Goal: Task Accomplishment & Management: Complete application form

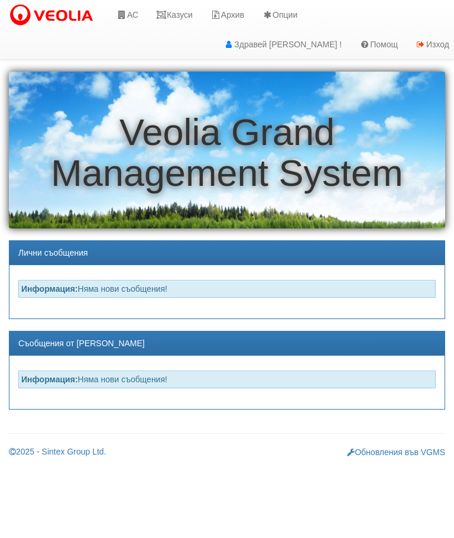
click at [131, 17] on link "АС" at bounding box center [128, 15] width 40 height 30
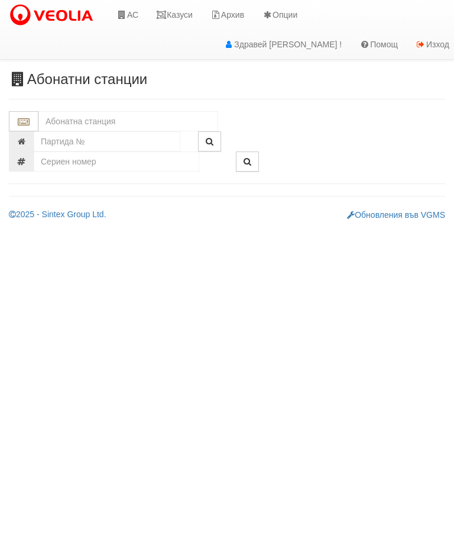
click at [112, 119] on input "text" at bounding box center [128, 121] width 180 height 20
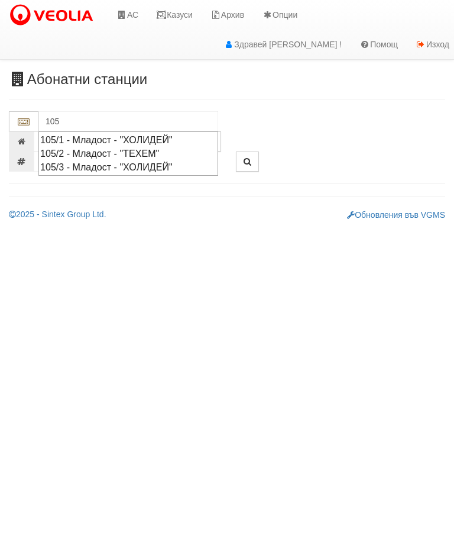
click at [117, 153] on div "105/2 - Младост - "ТЕХЕМ"" at bounding box center [128, 154] width 176 height 14
type input "105/2 - Младост - "ТЕХЕМ""
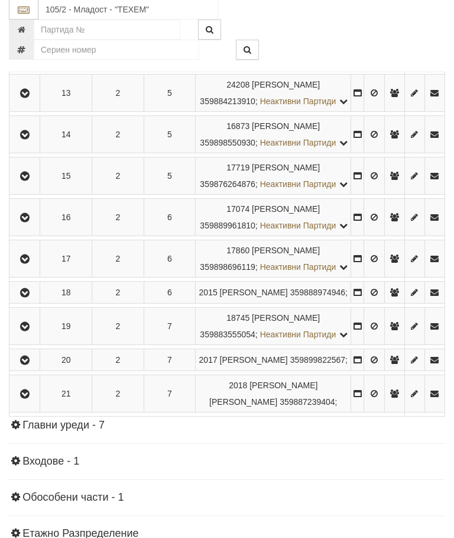
scroll to position [719, 0]
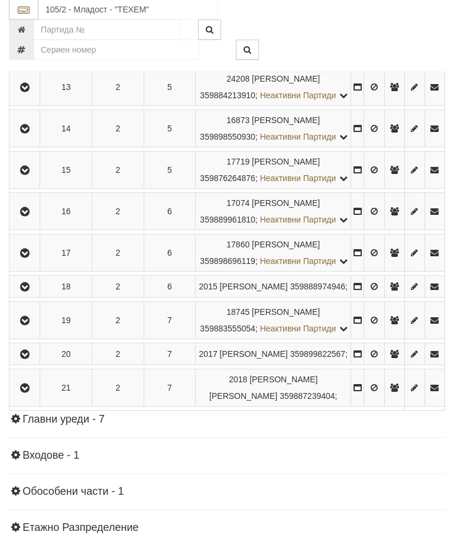
click at [24, 175] on icon "button" at bounding box center [25, 171] width 14 height 8
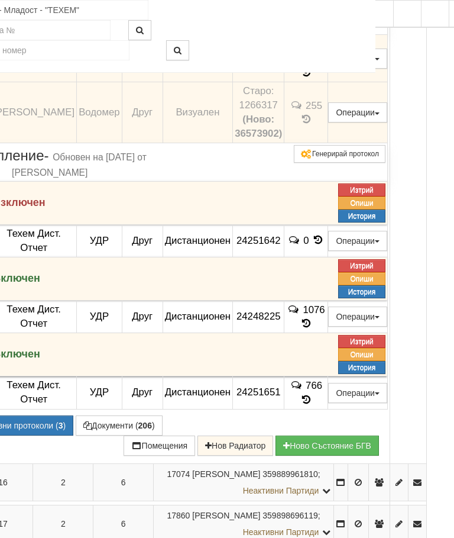
scroll to position [910, 67]
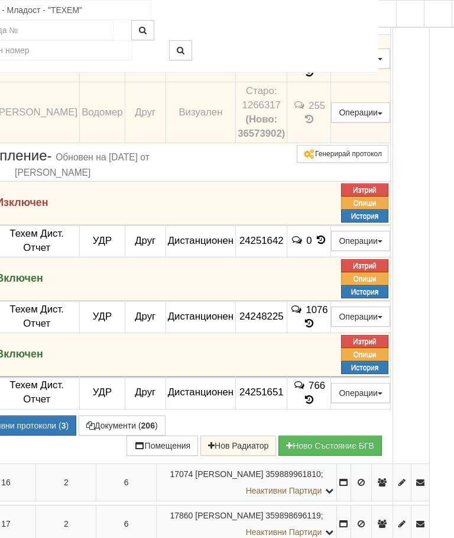
click at [0, 0] on button "Подмяна" at bounding box center [0, 0] width 0 height 0
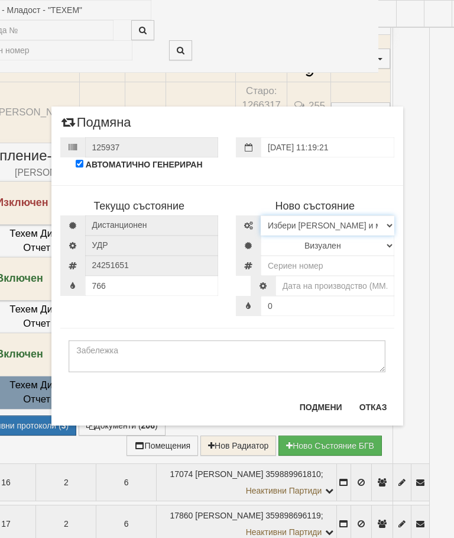
click at [328, 223] on select "Избери [PERSON_NAME] и модел [PERSON_NAME] Иста Екземпер [PERSON_NAME] визуален…" at bounding box center [328, 225] width 134 height 20
select select "14edb85b-ae3d-ea11-80f4-db42d7521b4b"
click at [325, 244] on select "Визуален Дистанционен Изолирана линия ВОИ Няма Oтклонение ВОИ Няма Щранг ВОИ" at bounding box center [328, 245] width 134 height 20
select select "2"
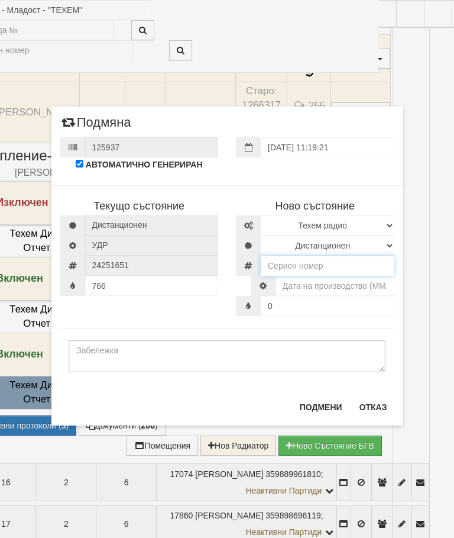
click at [335, 264] on input "number" at bounding box center [328, 266] width 134 height 20
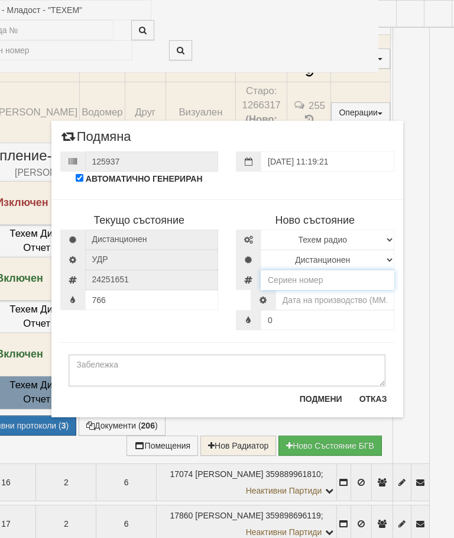
scroll to position [909, 66]
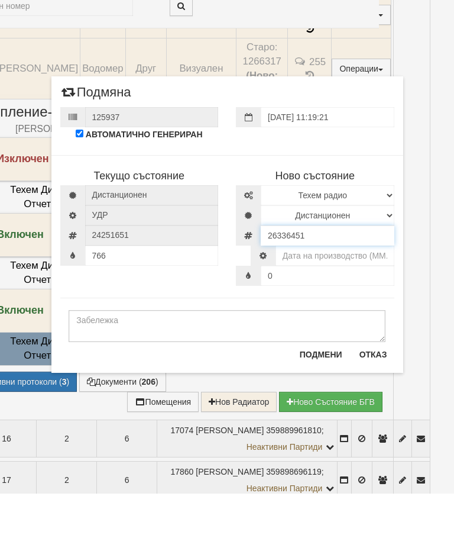
type input "26336451"
click at [369, 290] on input "text" at bounding box center [335, 300] width 119 height 20
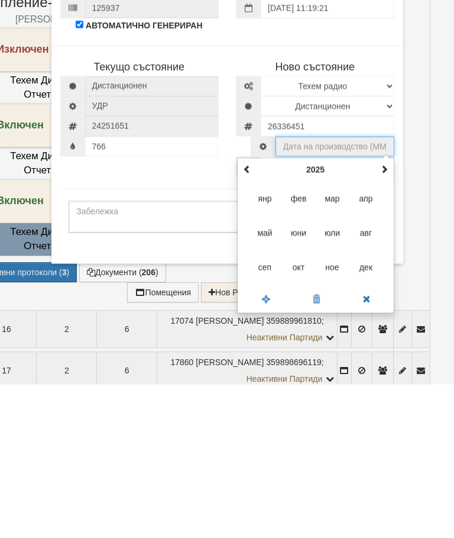
click at [300, 405] on span "окт" at bounding box center [299, 421] width 32 height 32
type input "10.2025"
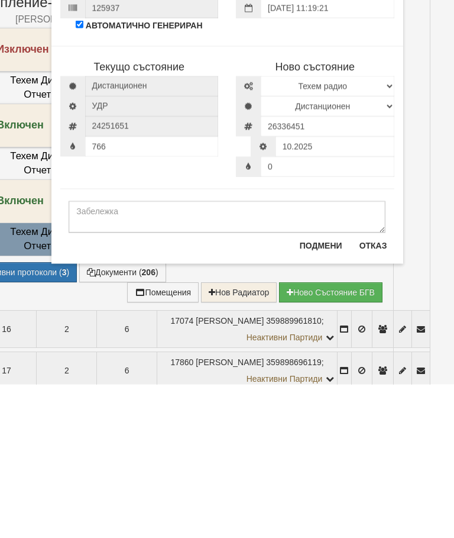
scroll to position [1063, 67]
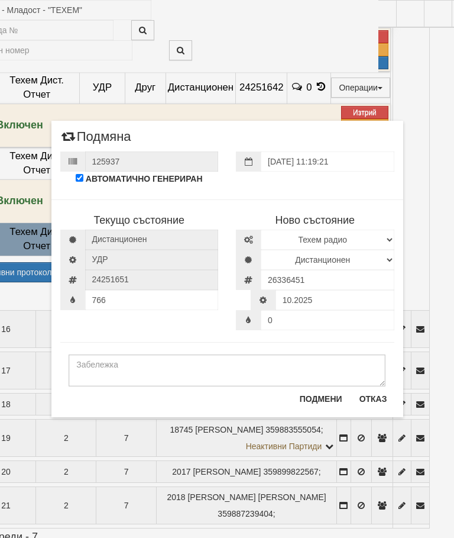
click at [324, 398] on button "Подмени" at bounding box center [321, 398] width 57 height 19
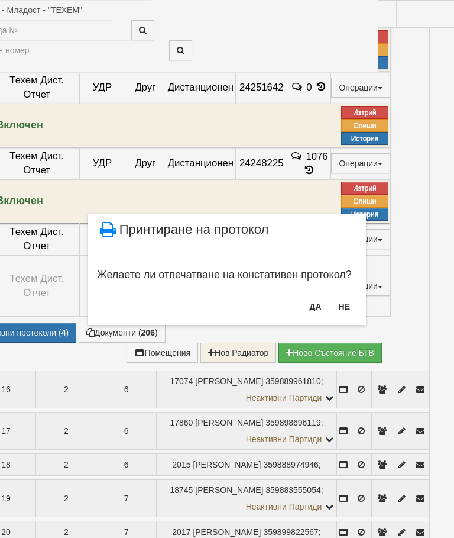
click at [347, 306] on button "НЕ" at bounding box center [344, 306] width 25 height 19
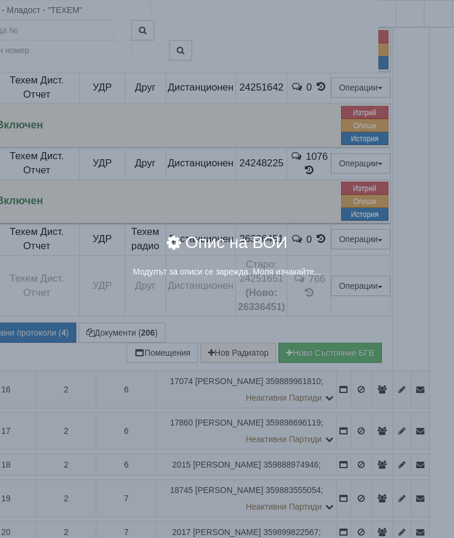
click at [394, 247] on div "Опис на ВОИ" at bounding box center [227, 249] width 408 height 31
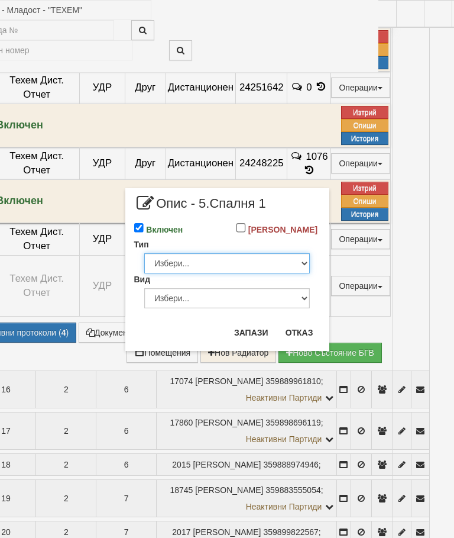
click at [288, 273] on select "Избери... Глидер Панел Тръбно конвекторен Щранг Лира Лира Друг Тип" at bounding box center [227, 263] width 166 height 20
select select "1"
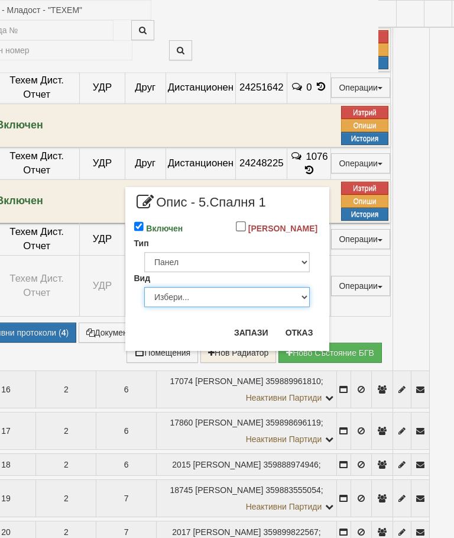
click at [272, 306] on select "Избери... Еднопанелен Двупанелен Трипанелен Панел Конвектор (ПК) Панел Конвекто…" at bounding box center [227, 297] width 166 height 20
select select "5"
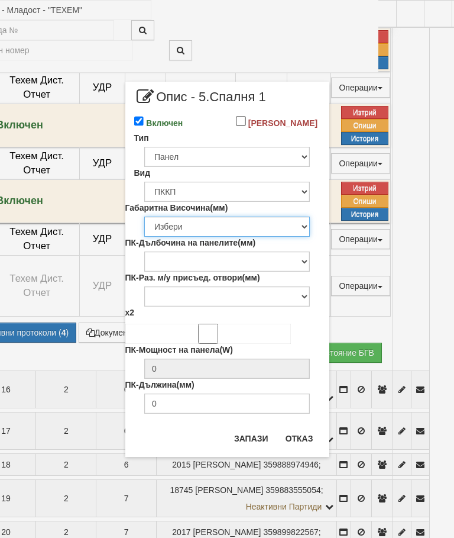
click at [286, 237] on select "Избери 200 300 350 400 450 500 550 600 650 700 900" at bounding box center [227, 227] width 166 height 20
select select "400"
type input "151"
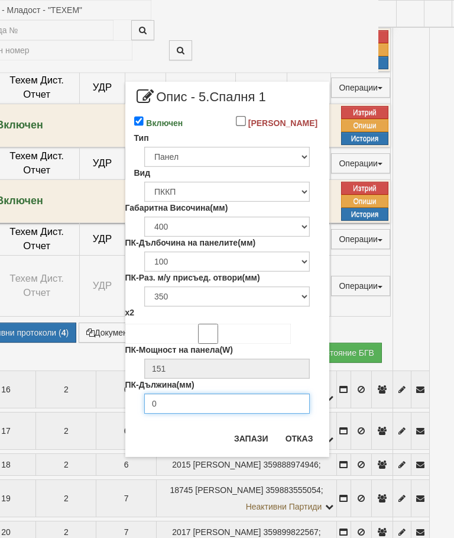
click at [251, 413] on input "0" at bounding box center [227, 403] width 166 height 20
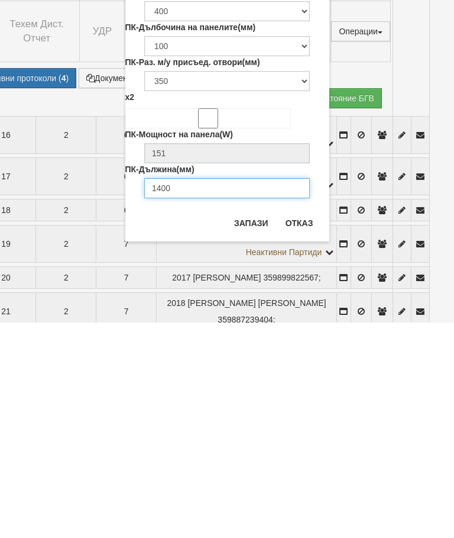
type input "1400"
click at [260, 429] on button "Запази" at bounding box center [251, 438] width 49 height 19
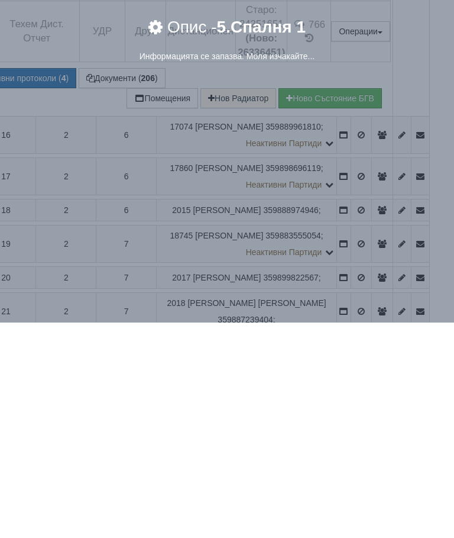
scroll to position [1317, 67]
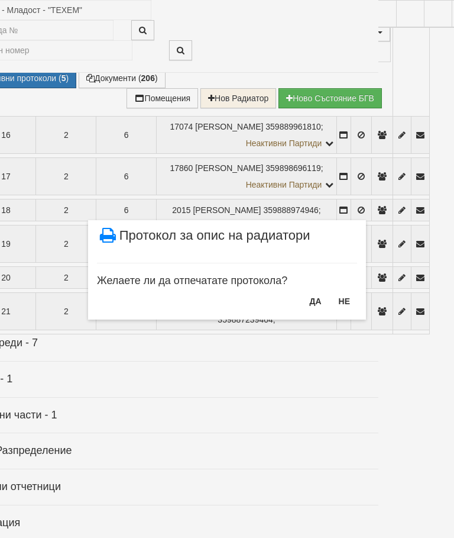
click at [345, 298] on button "НЕ" at bounding box center [344, 301] width 25 height 19
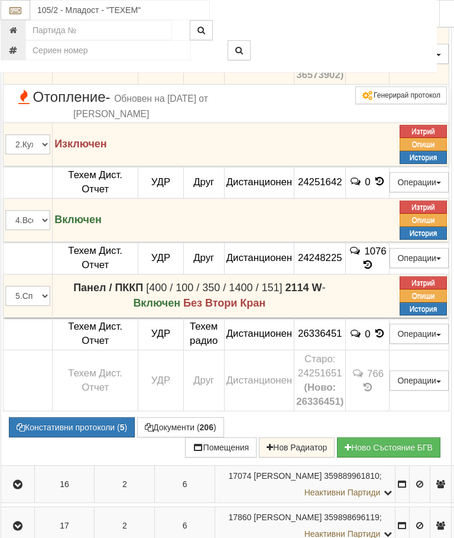
scroll to position [968, 0]
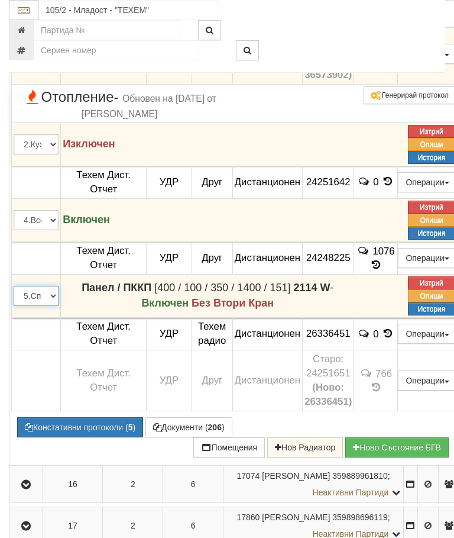
click at [38, 306] on select "1.Баня 2.Кухня 3.Тоалетна 4.Всекидневна 5.Спалня 1 6.Спалня 2 7.Коридор 8.Терас…" at bounding box center [36, 296] width 45 height 20
select select "4"
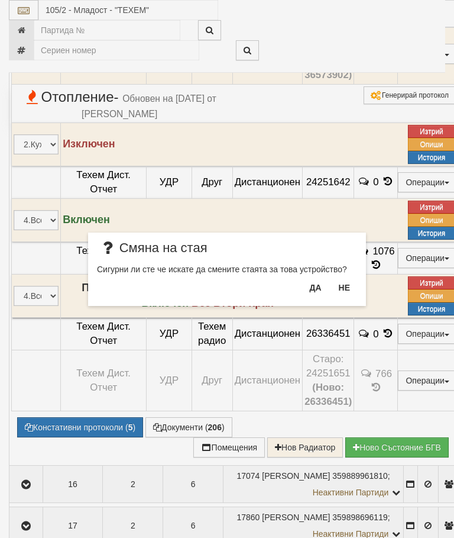
click at [314, 288] on button "Да" at bounding box center [315, 287] width 26 height 19
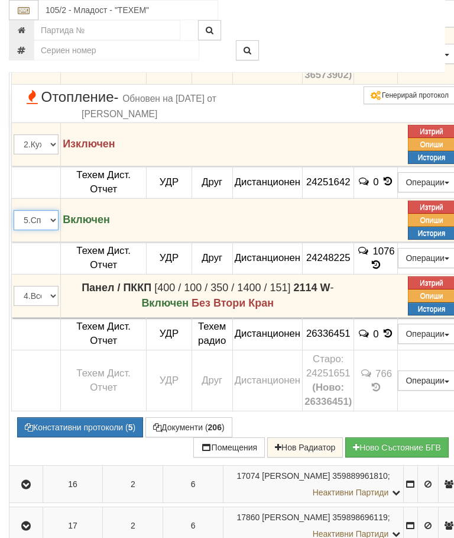
click at [40, 230] on select "1.Баня 2.Кухня 3.Тоалетна 4.Всекидневна 5.Спалня 1 6.Спалня 2 7.Коридор 8.Терас…" at bounding box center [36, 220] width 45 height 20
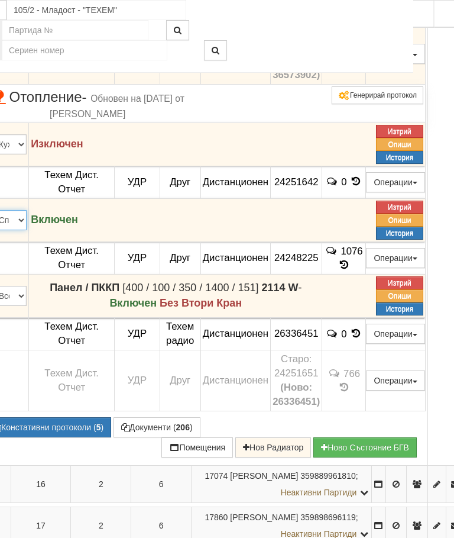
scroll to position [968, 38]
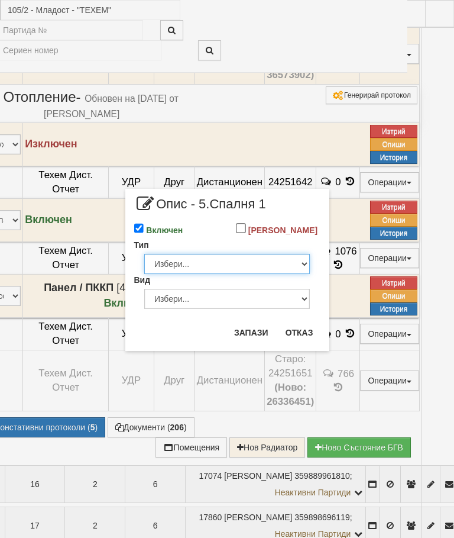
click at [287, 274] on select "Избери... Глидер Панел Тръбно конвекторен Щранг Лира Лира Друг Тип" at bounding box center [227, 264] width 166 height 20
select select "1"
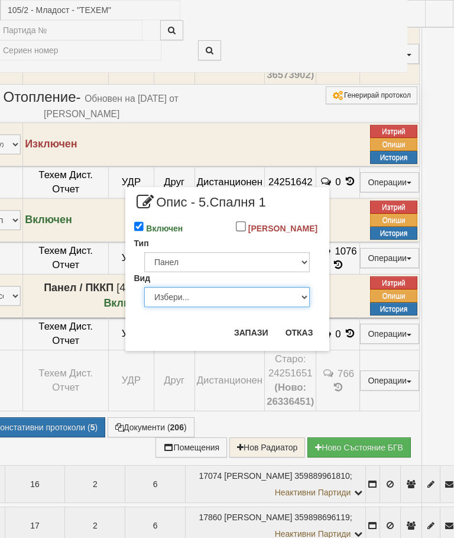
click at [265, 307] on select "Избери... Еднопанелен Двупанелен Трипанелен Панел Конвектор (ПК) Панел Конвекто…" at bounding box center [227, 297] width 166 height 20
select select "5"
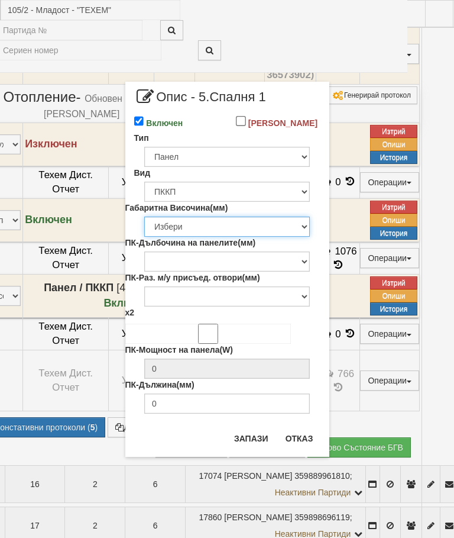
click at [288, 234] on select "Избери 200 300 350 400 450 500 550 600 650 700 900" at bounding box center [227, 227] width 166 height 20
select select "600"
type input "228"
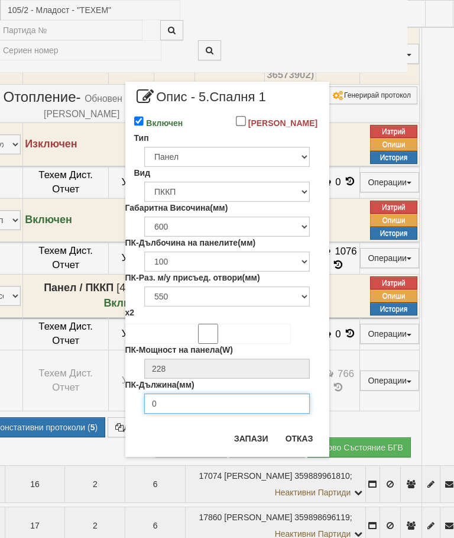
click at [235, 414] on input "0" at bounding box center [227, 403] width 166 height 20
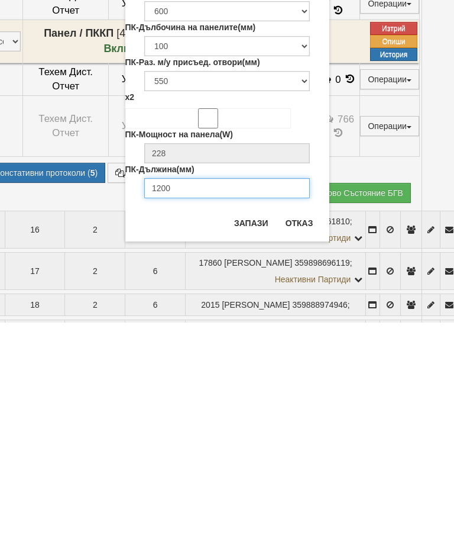
type input "1200"
click at [254, 429] on button "Запази" at bounding box center [251, 438] width 49 height 19
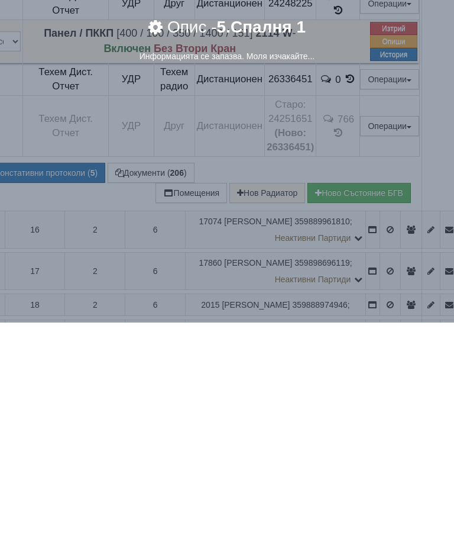
scroll to position [1223, 38]
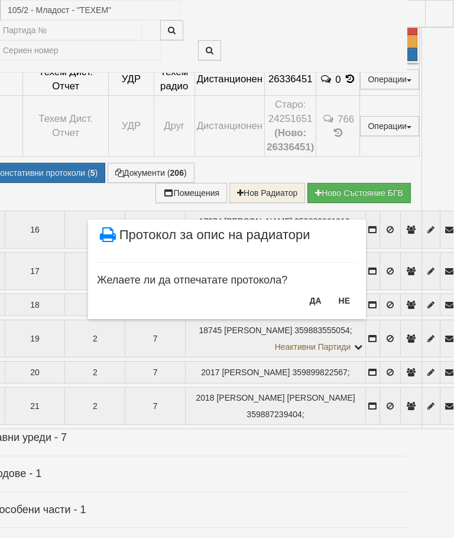
click at [348, 300] on button "НЕ" at bounding box center [344, 300] width 25 height 19
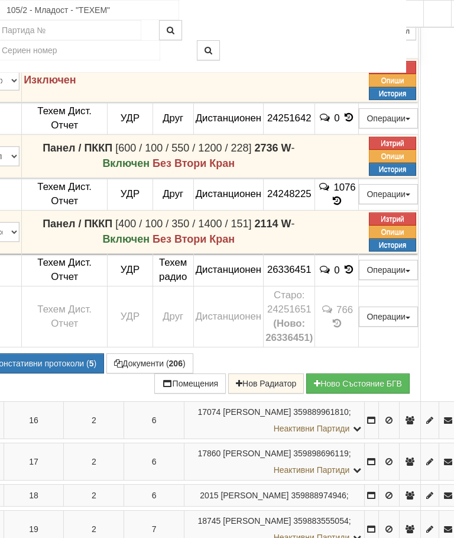
scroll to position [1035, 41]
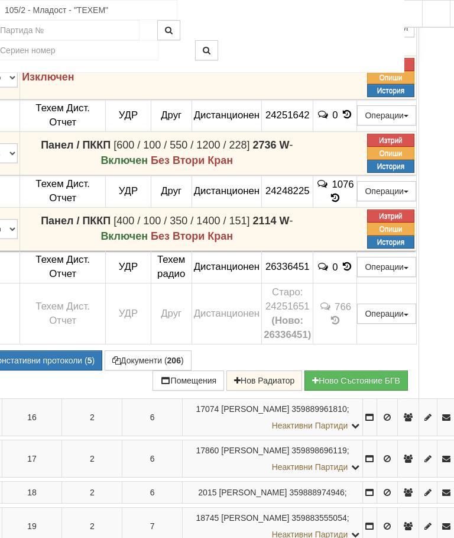
click at [0, 0] on button "Подмяна" at bounding box center [0, 0] width 0 height 0
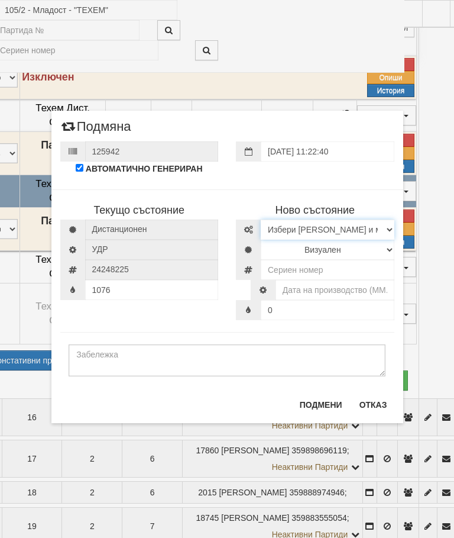
click at [305, 226] on select "Избери [PERSON_NAME] и модел [PERSON_NAME] Иста Екземпер [PERSON_NAME] визуален…" at bounding box center [328, 229] width 134 height 20
select select "14edb85b-ae3d-ea11-80f4-db42d7521b4b"
click at [350, 245] on select "Визуален Дистанционен Изолирана линия ВОИ Няма Oтклонение ВОИ Няма Щранг ВОИ" at bounding box center [328, 250] width 134 height 20
select select "2"
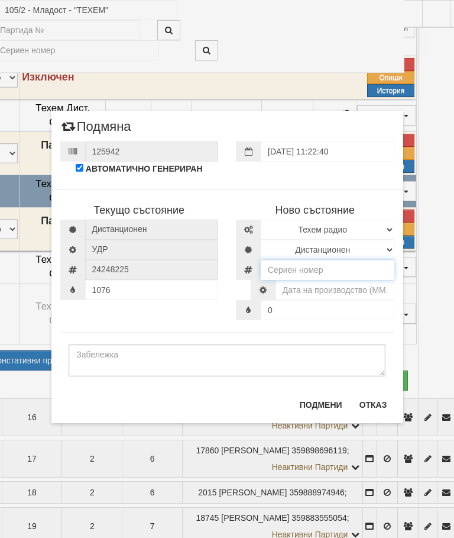
click at [335, 270] on input "number" at bounding box center [328, 270] width 134 height 20
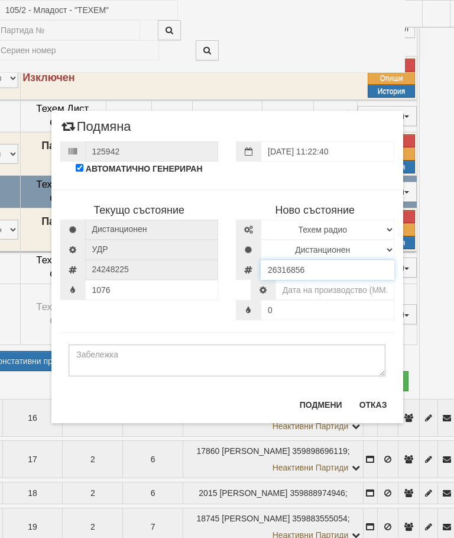
type input "26316856"
click at [349, 288] on input "text" at bounding box center [335, 290] width 119 height 20
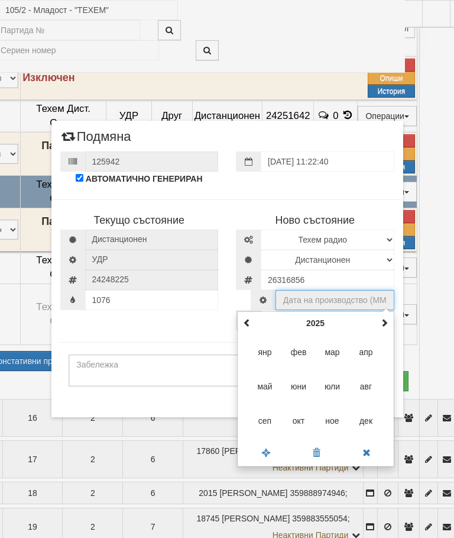
scroll to position [1035, 93]
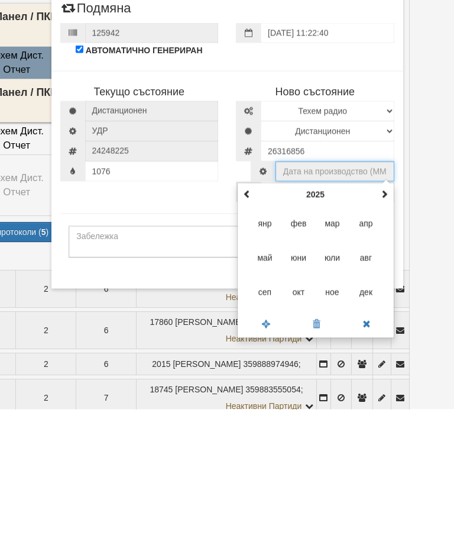
click at [302, 405] on span "окт" at bounding box center [299, 421] width 32 height 32
type input "10.2025"
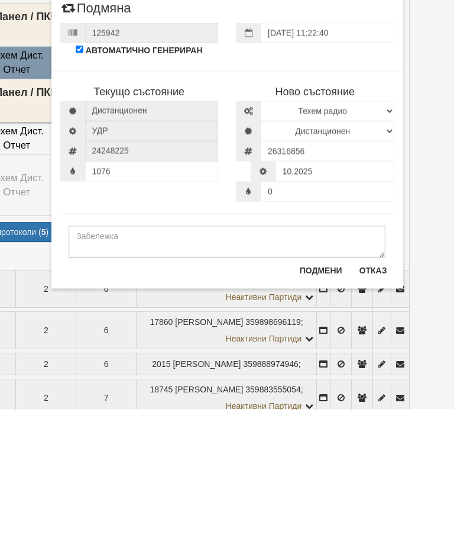
scroll to position [1164, 93]
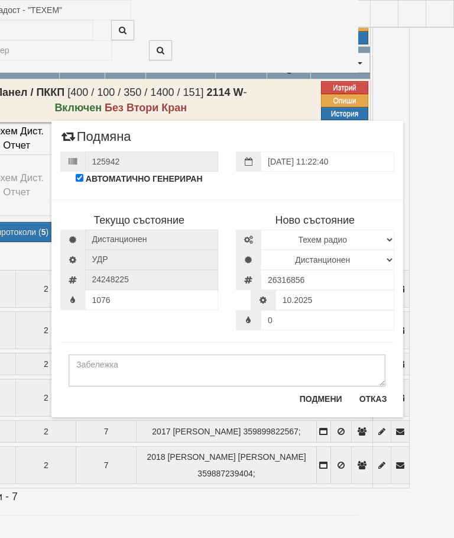
click at [321, 401] on button "Подмени" at bounding box center [321, 398] width 57 height 19
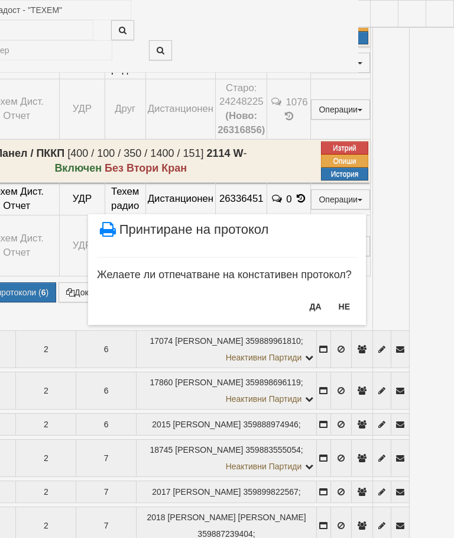
click at [350, 300] on button "НЕ" at bounding box center [344, 306] width 25 height 19
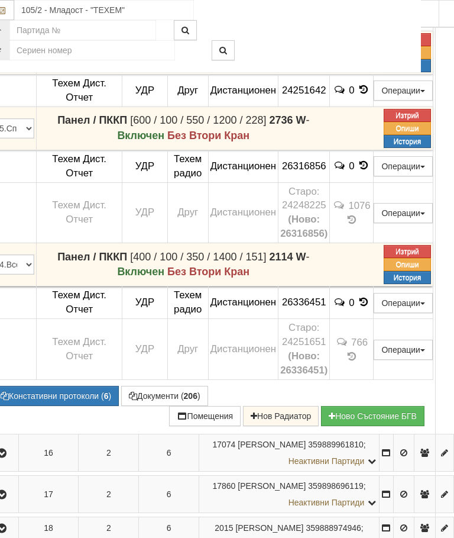
scroll to position [1060, 24]
